Goal: Browse casually

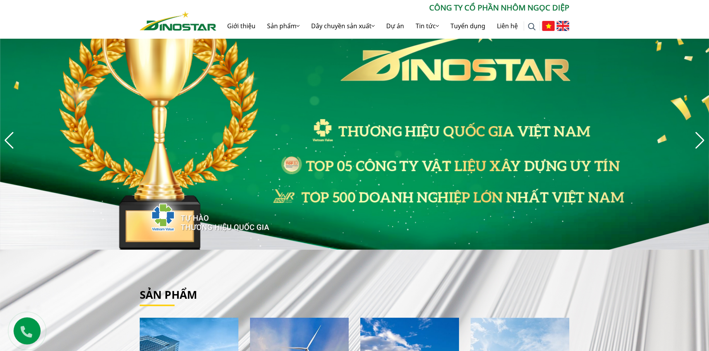
click at [6, 135] on div "Previous slide" at bounding box center [9, 140] width 10 height 17
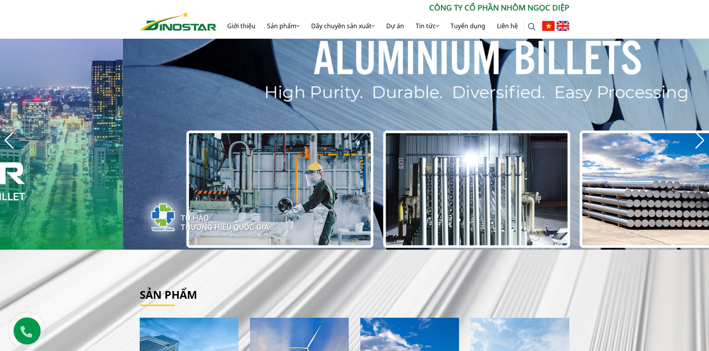
click at [114, 212] on div at bounding box center [354, 140] width 709 height 219
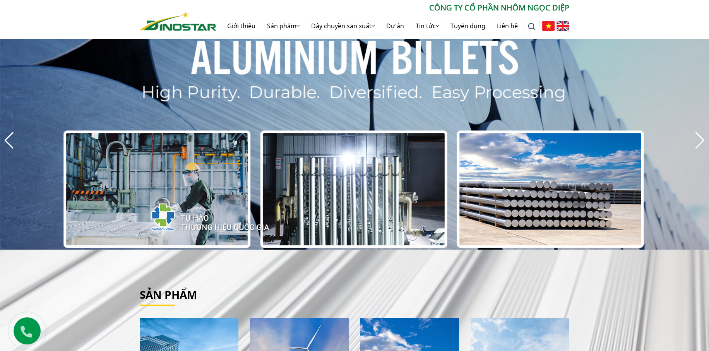
click at [7, 144] on div "Previous slide" at bounding box center [9, 140] width 10 height 17
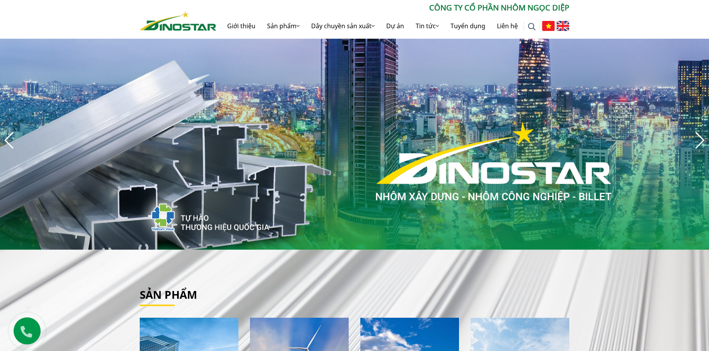
click at [697, 143] on div "Next slide" at bounding box center [699, 140] width 10 height 17
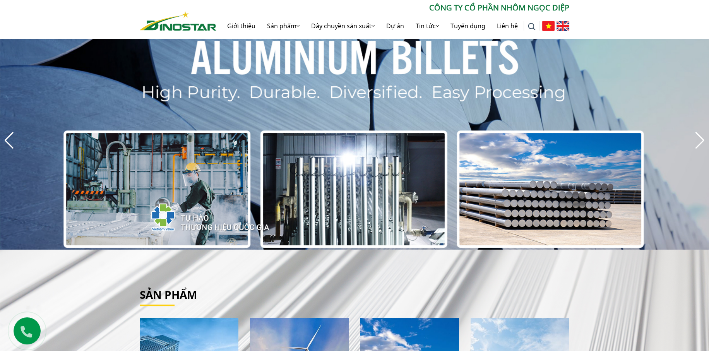
click at [697, 143] on div "Next slide" at bounding box center [699, 140] width 10 height 17
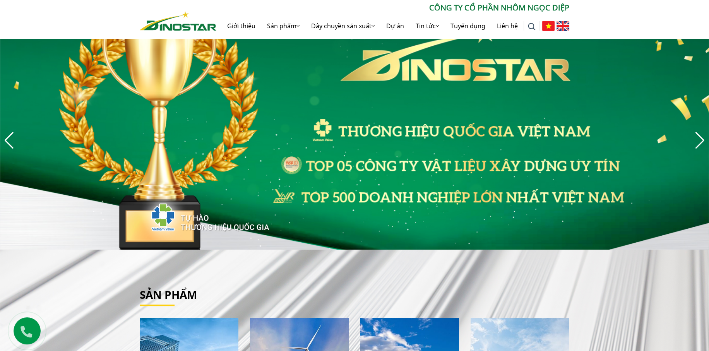
click at [697, 143] on div "Next slide" at bounding box center [699, 140] width 10 height 17
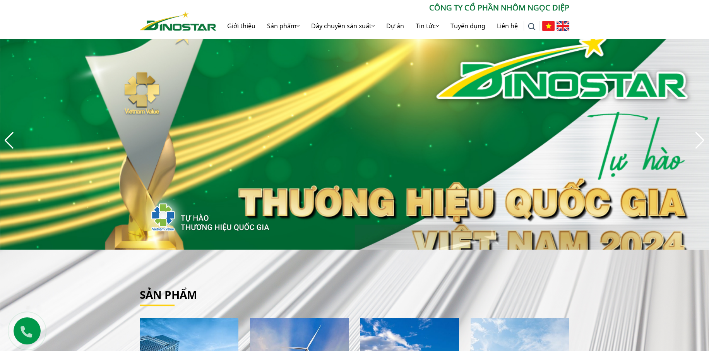
click at [697, 143] on div "Next slide" at bounding box center [699, 140] width 10 height 17
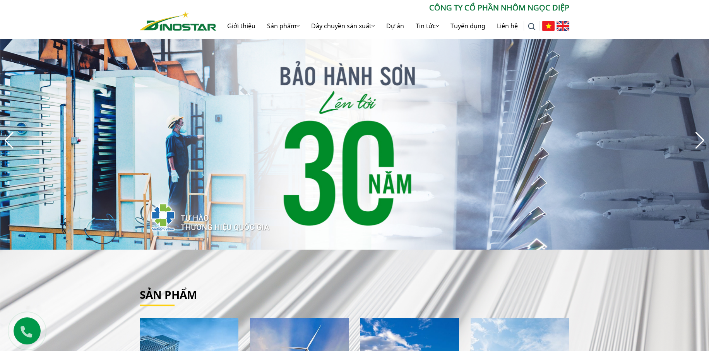
click at [697, 143] on div "Next slide" at bounding box center [699, 140] width 10 height 17
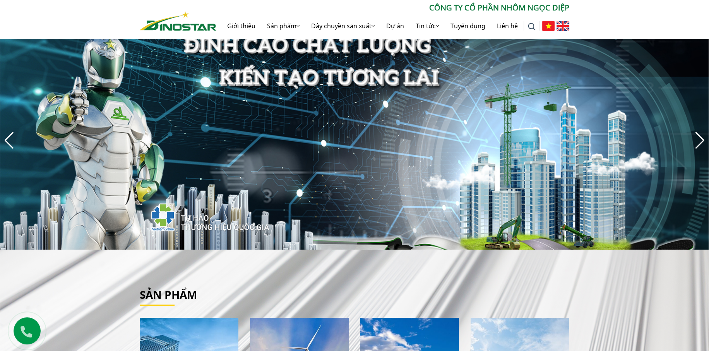
click at [697, 143] on div "Next slide" at bounding box center [699, 140] width 10 height 17
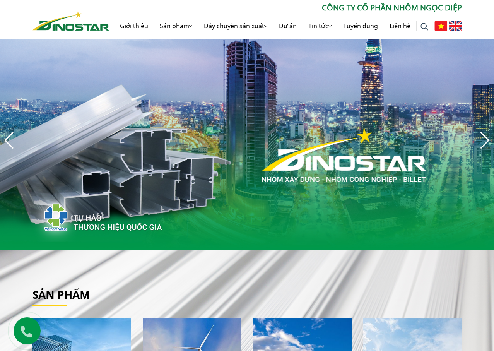
click at [408, 101] on img "7 / 8" at bounding box center [247, 140] width 494 height 219
click at [267, 171] on img "7 / 8" at bounding box center [247, 140] width 494 height 219
click at [375, 145] on img "7 / 8" at bounding box center [247, 140] width 494 height 219
click at [410, 126] on img "7 / 8" at bounding box center [247, 140] width 494 height 219
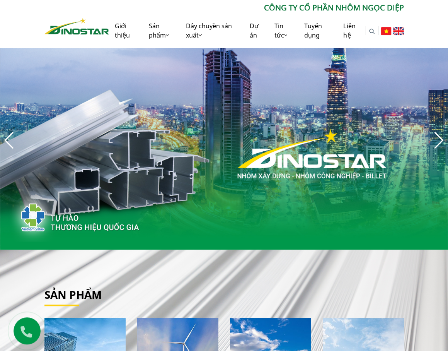
click at [436, 141] on div "Next slide" at bounding box center [439, 140] width 10 height 17
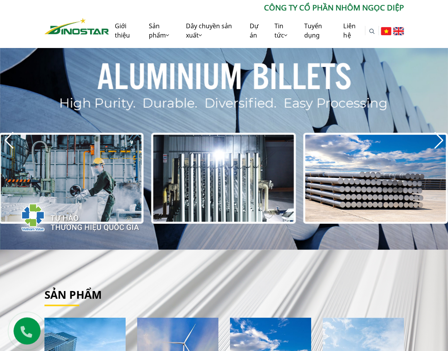
click at [363, 139] on img "8 / 8" at bounding box center [224, 140] width 448 height 219
click at [386, 120] on img "8 / 8" at bounding box center [224, 140] width 448 height 219
click at [187, 85] on img "8 / 8" at bounding box center [224, 140] width 448 height 219
click at [138, 92] on img "8 / 8" at bounding box center [224, 140] width 448 height 219
click at [7, 142] on div "Previous slide" at bounding box center [9, 140] width 10 height 17
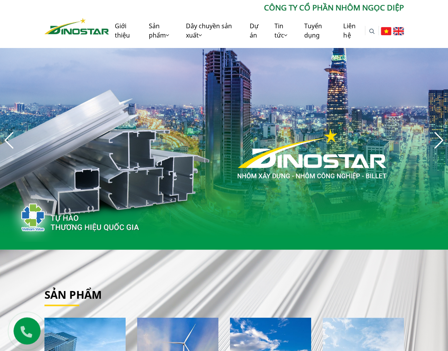
click at [436, 133] on div "Next slide" at bounding box center [439, 140] width 10 height 17
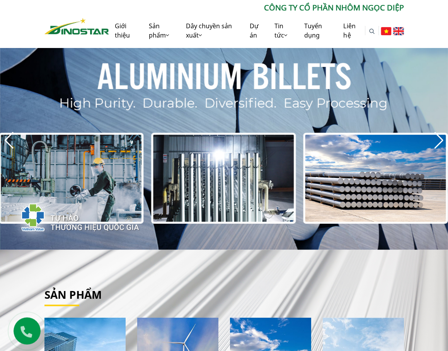
click at [436, 133] on div "Next slide" at bounding box center [439, 140] width 10 height 17
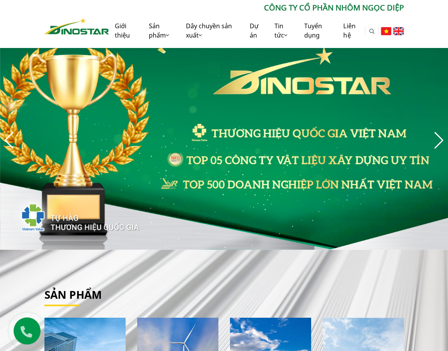
click at [7, 137] on div "Previous slide" at bounding box center [9, 140] width 10 height 17
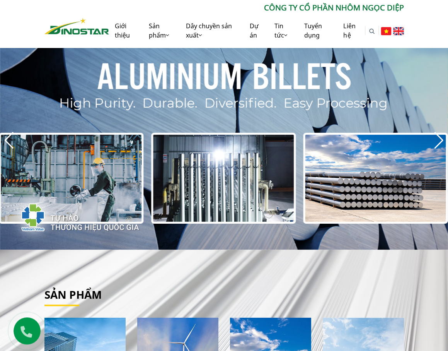
click at [206, 98] on img "2 / 8" at bounding box center [224, 140] width 448 height 219
